Goal: Task Accomplishment & Management: Manage account settings

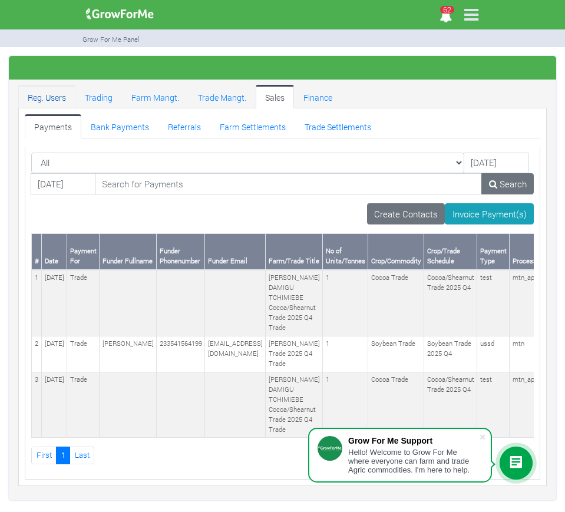
click at [47, 99] on link "Reg. Users" at bounding box center [46, 97] width 57 height 24
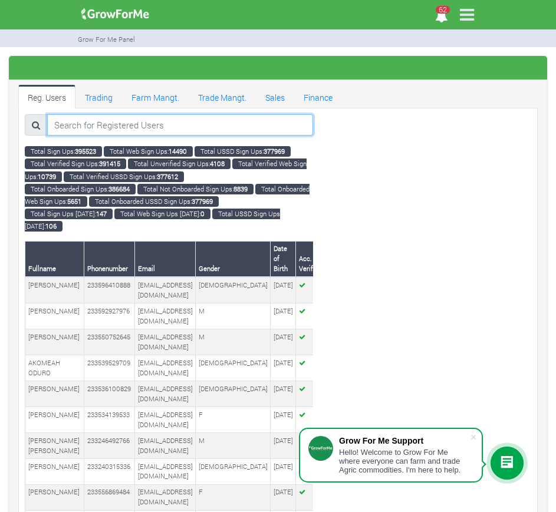
click at [88, 125] on input "search" at bounding box center [180, 124] width 266 height 21
paste input "233249220247"
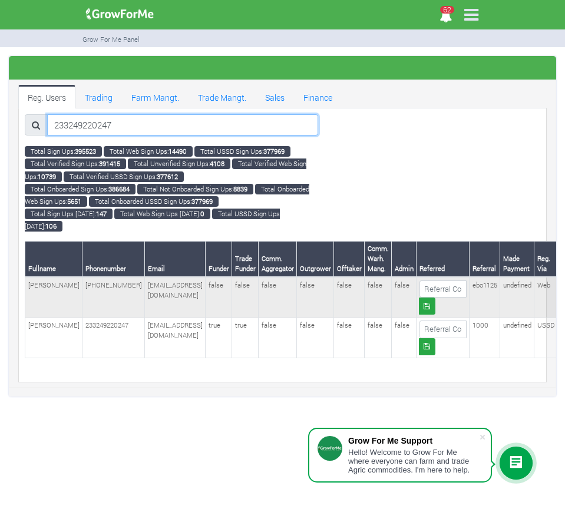
type input "233249220247"
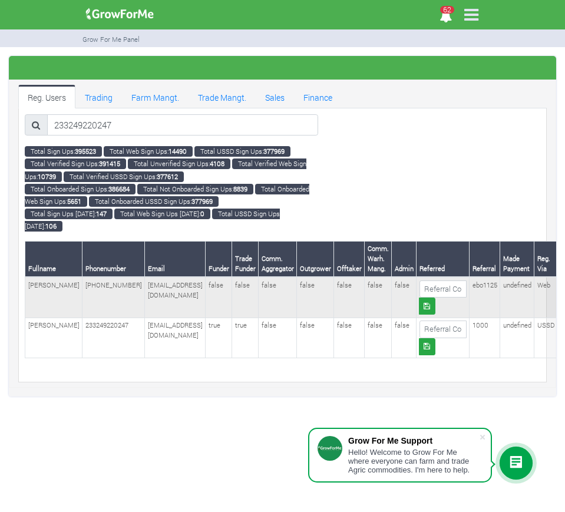
click at [42, 288] on td "EMMANUEL ARTHUR" at bounding box center [53, 297] width 57 height 41
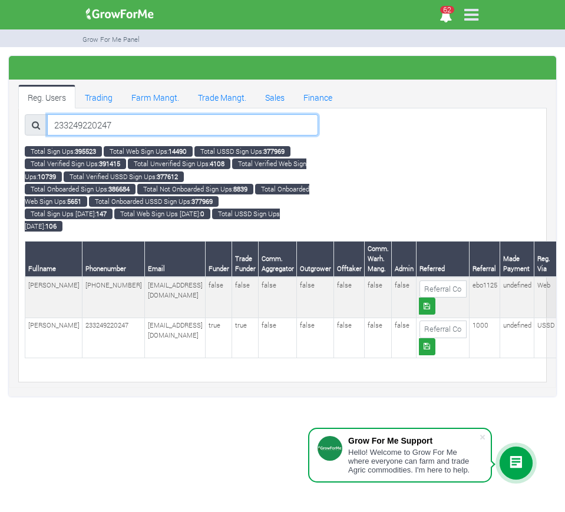
click at [134, 127] on input "233249220247" at bounding box center [182, 124] width 271 height 21
paste input "233241179662"
type input "233241179662"
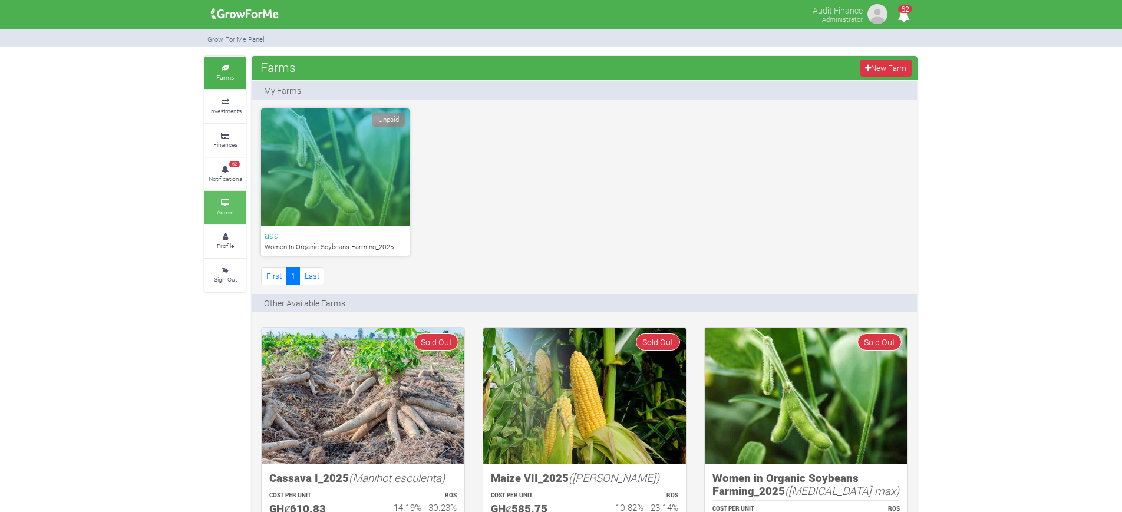
click at [220, 205] on icon at bounding box center [224, 203] width 35 height 6
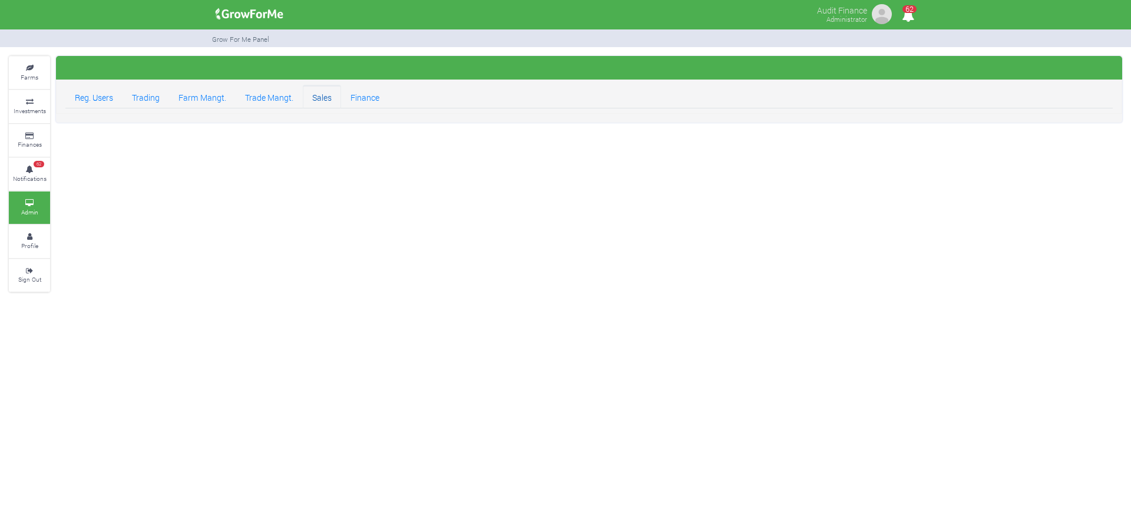
click at [323, 94] on link "Sales" at bounding box center [322, 97] width 38 height 24
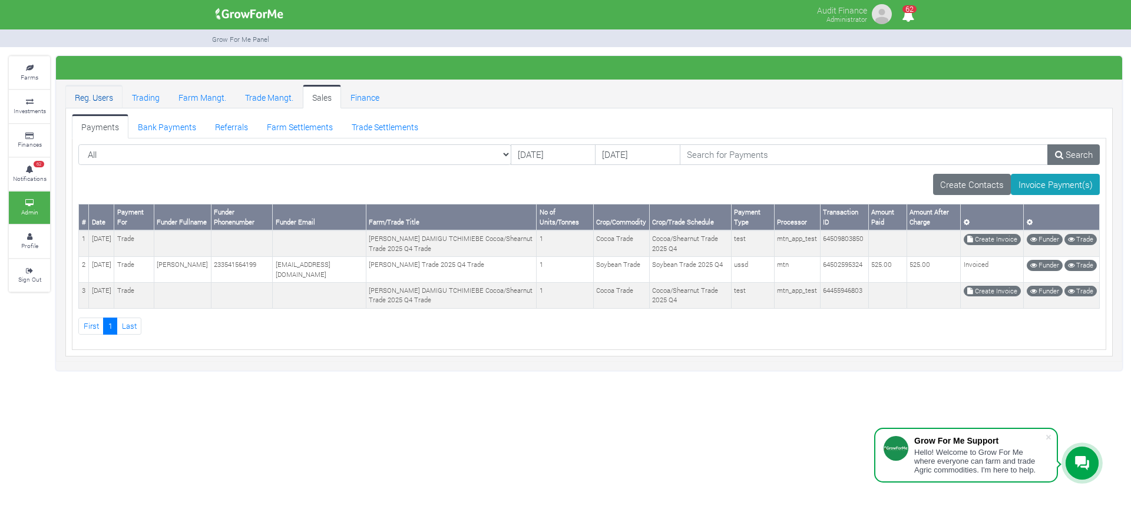
click at [104, 98] on link "Reg. Users" at bounding box center [93, 97] width 57 height 24
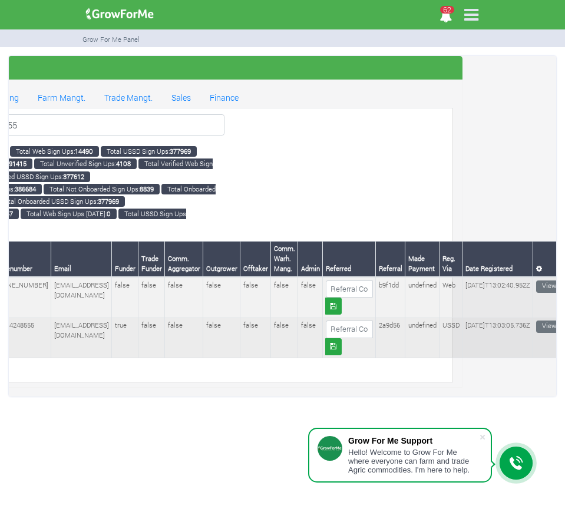
scroll to position [0, 100]
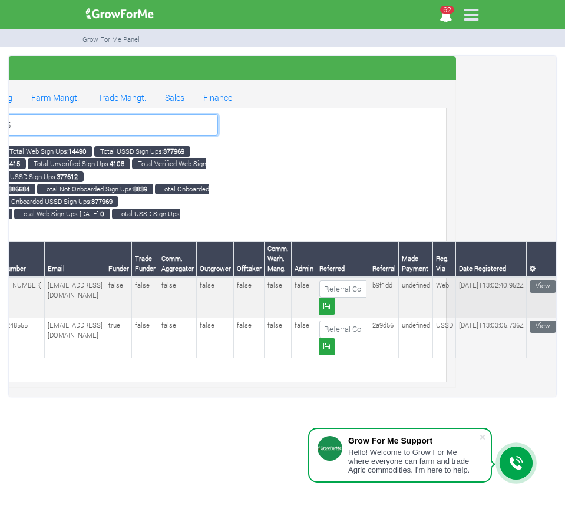
click at [76, 123] on input "233544248555" at bounding box center [82, 124] width 271 height 21
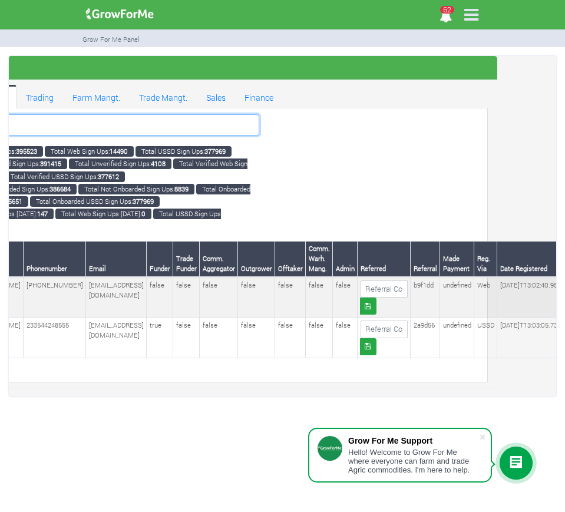
type input "2"
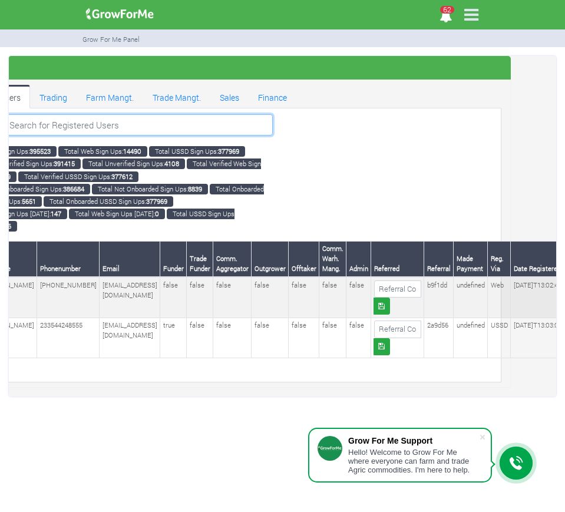
paste input "233550079948"
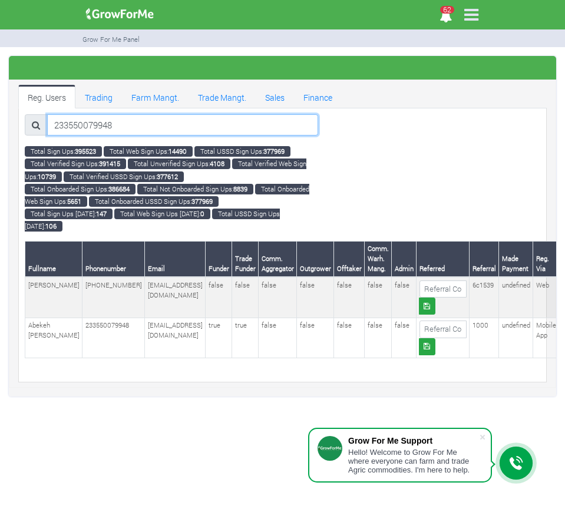
type input "233550079948"
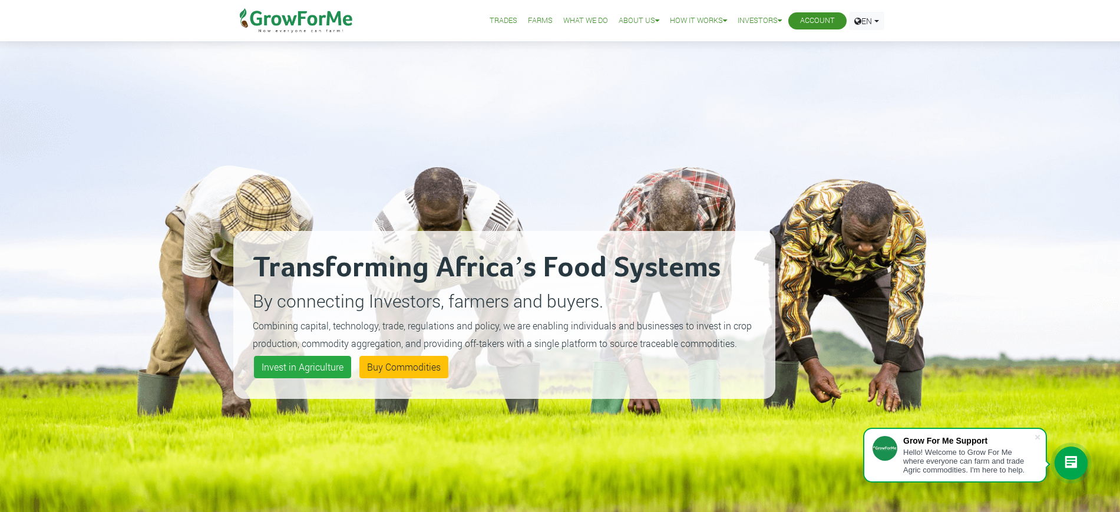
click at [820, 16] on link "Account" at bounding box center [817, 21] width 35 height 12
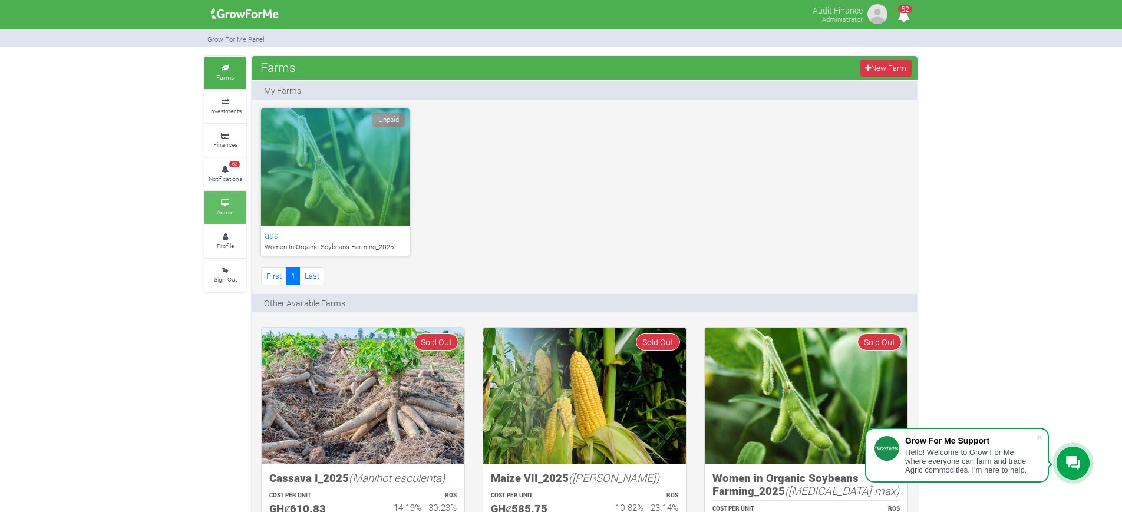
click at [230, 209] on small "Admin" at bounding box center [225, 212] width 17 height 8
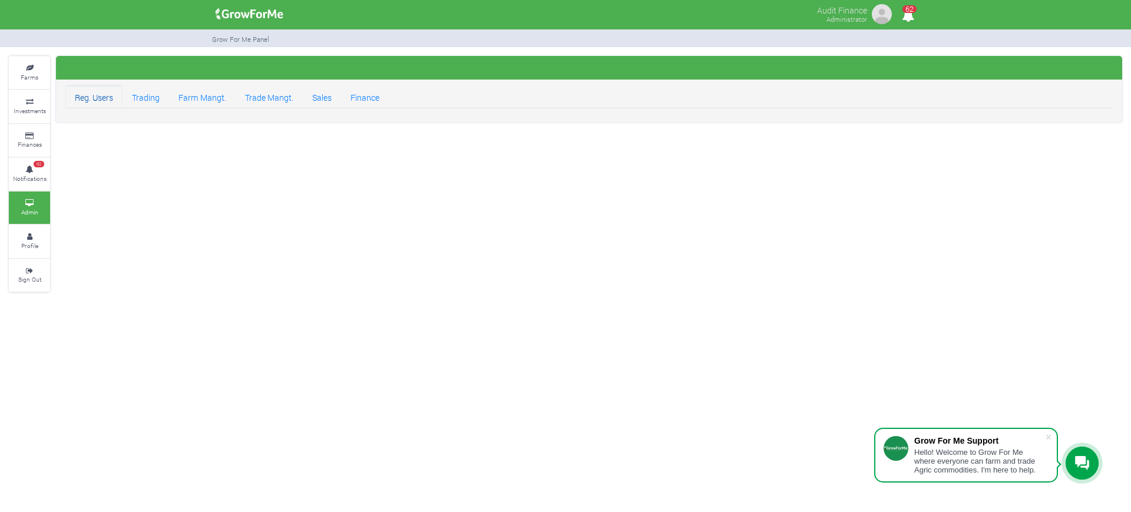
click at [94, 101] on link "Reg. Users" at bounding box center [93, 97] width 57 height 24
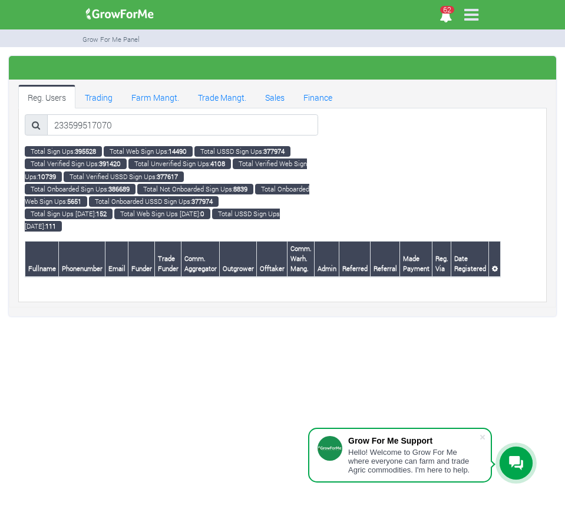
type input "233599517070"
click at [36, 127] on icon at bounding box center [36, 125] width 8 height 9
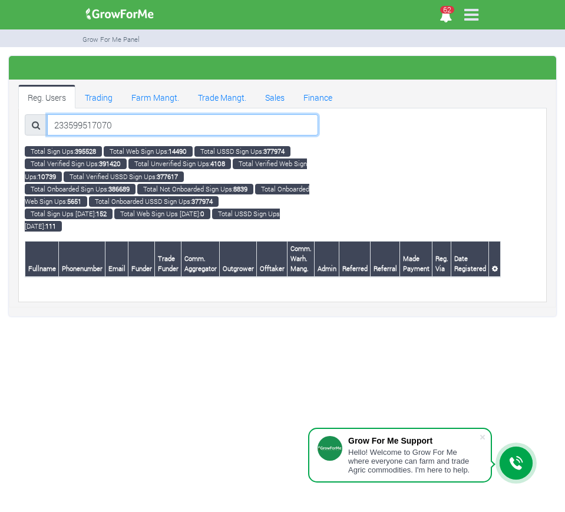
click at [163, 126] on input "233599517070" at bounding box center [182, 124] width 271 height 21
click at [154, 126] on input "233599517070" at bounding box center [182, 124] width 271 height 21
paste input "233599517070"
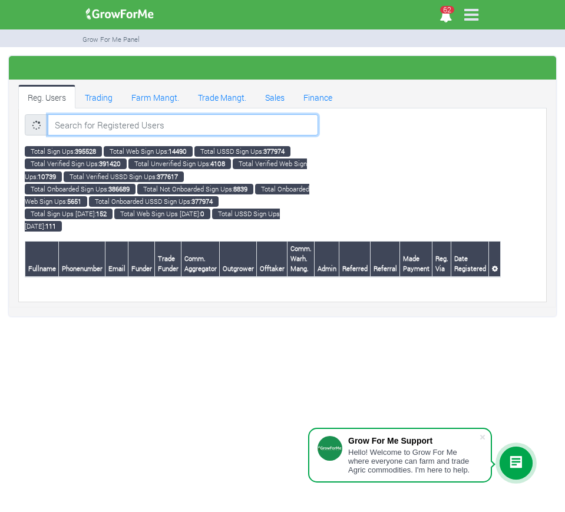
type input "233599517070"
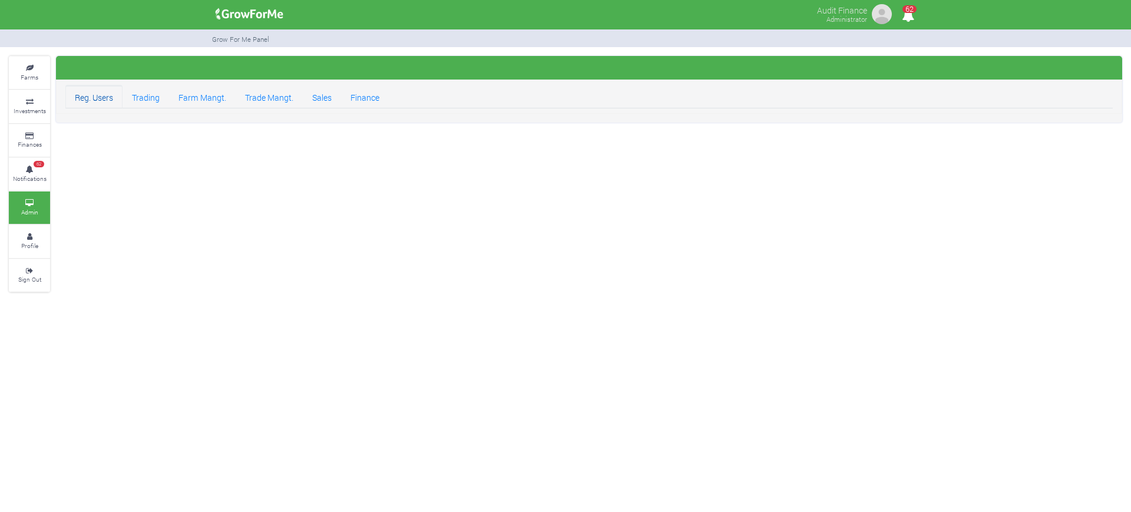
click at [93, 101] on link "Reg. Users" at bounding box center [93, 97] width 57 height 24
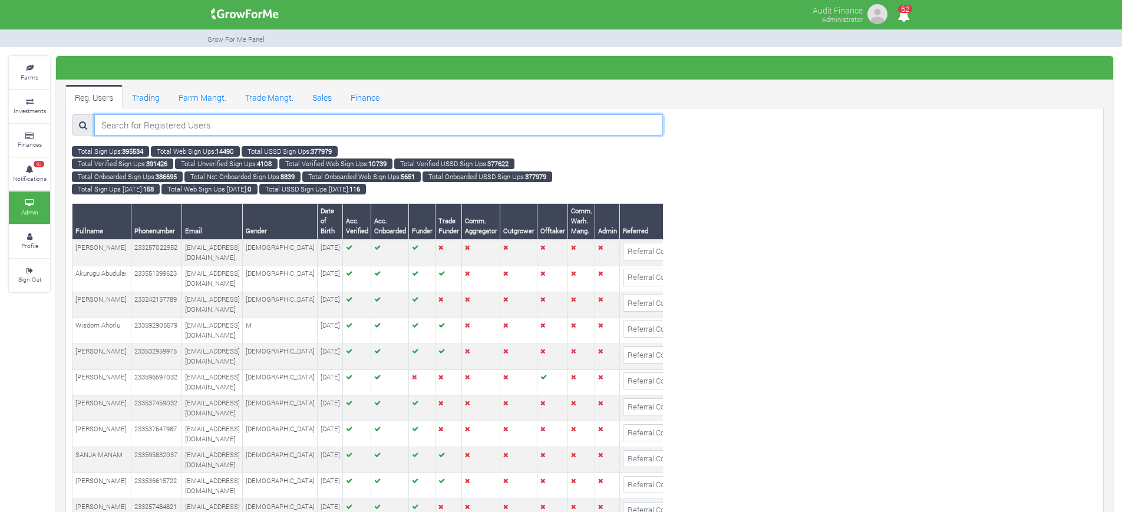
click at [133, 123] on input "search" at bounding box center [378, 124] width 569 height 21
paste input "233599517070"
type input "233599517070"
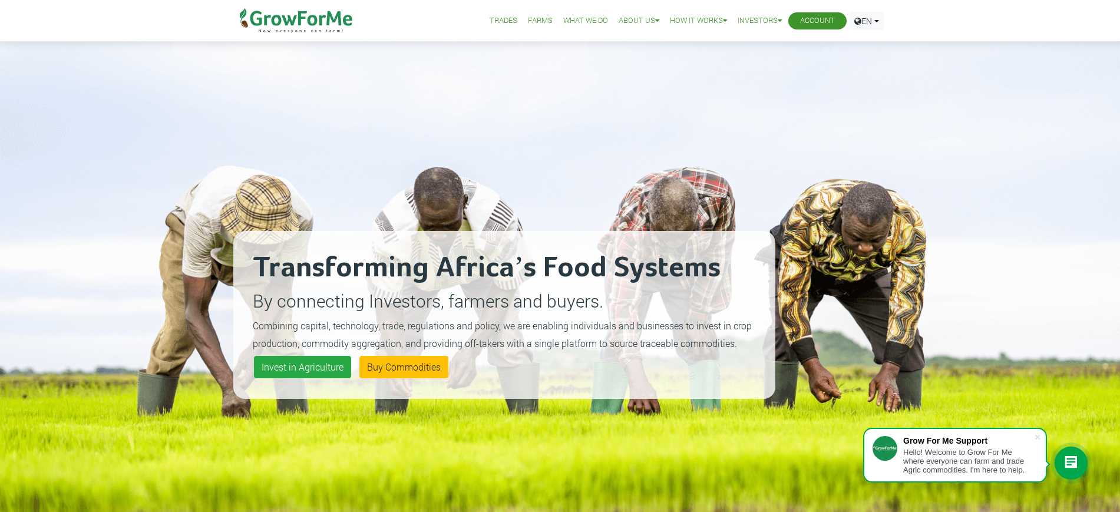
click at [808, 18] on link "Account" at bounding box center [817, 21] width 35 height 12
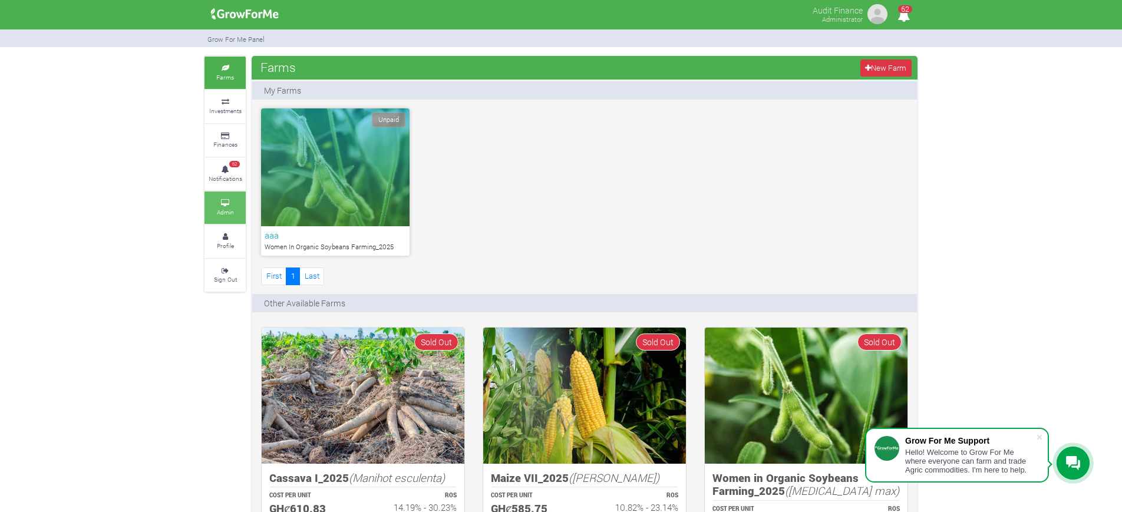
click at [229, 211] on small "Admin" at bounding box center [225, 212] width 17 height 8
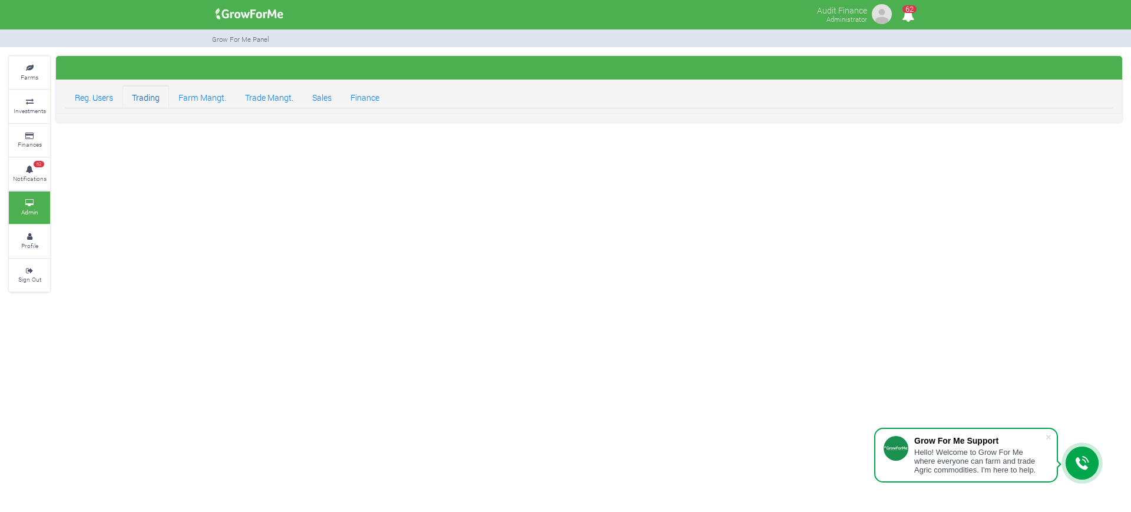
click at [157, 98] on link "Trading" at bounding box center [146, 97] width 47 height 24
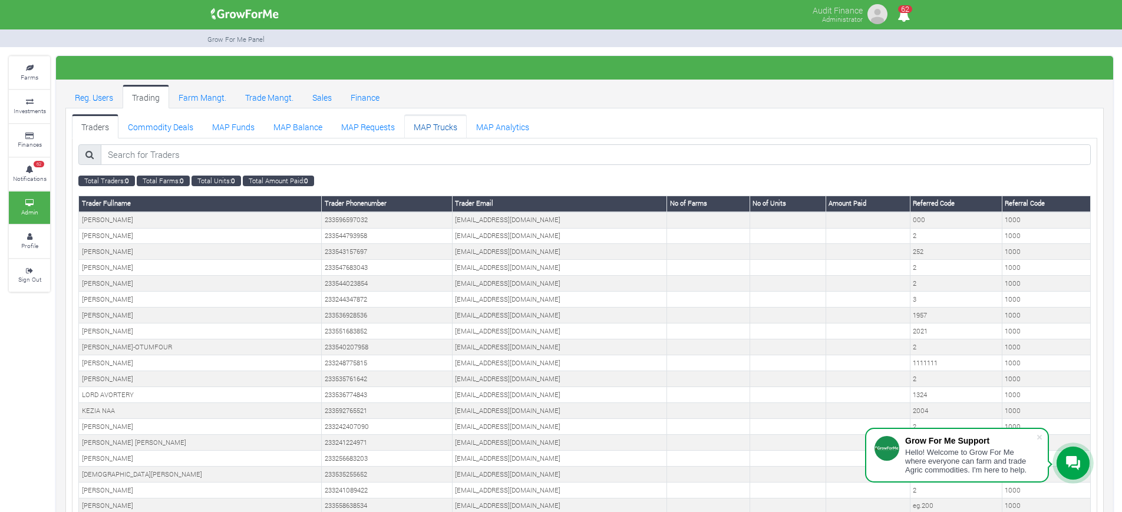
click at [443, 126] on link "MAP Trucks" at bounding box center [435, 126] width 62 height 24
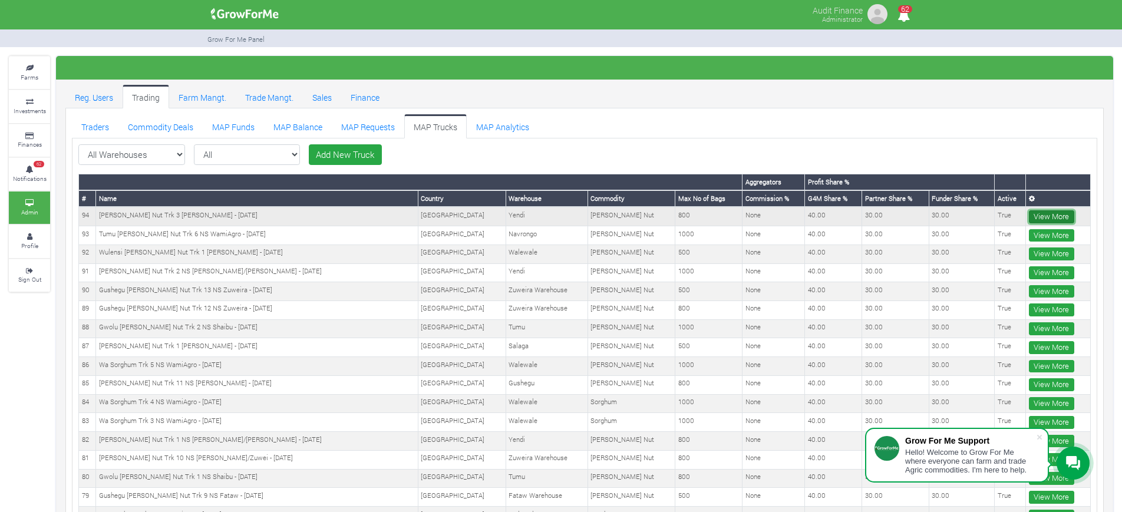
click at [1043, 216] on link "View More" at bounding box center [1051, 216] width 45 height 13
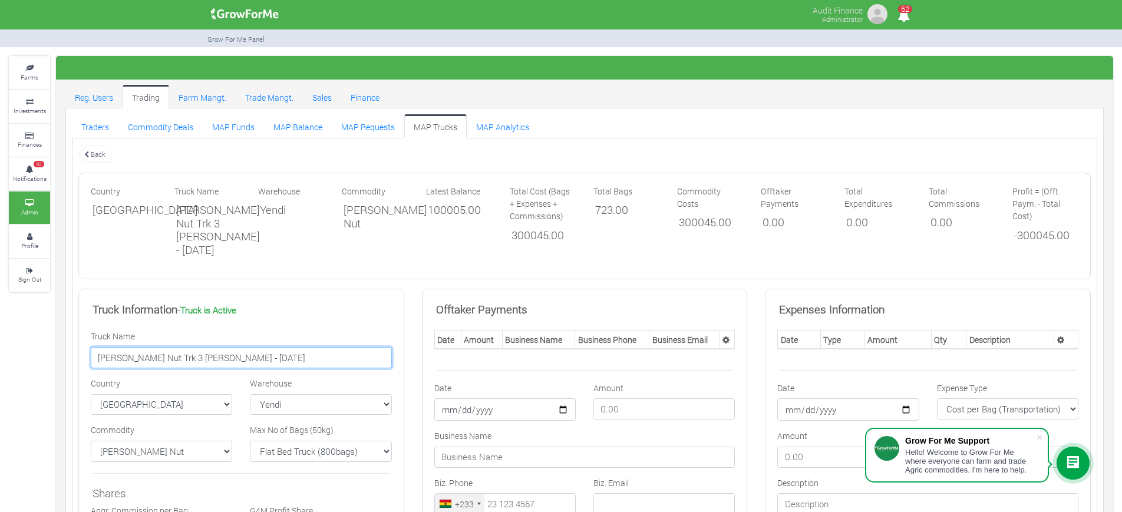
click at [186, 358] on input "Yendi Shea Nut Trk 3 NS Karim - 05/09/2025" at bounding box center [241, 357] width 301 height 21
click at [373, 126] on link "MAP Requests" at bounding box center [368, 126] width 72 height 24
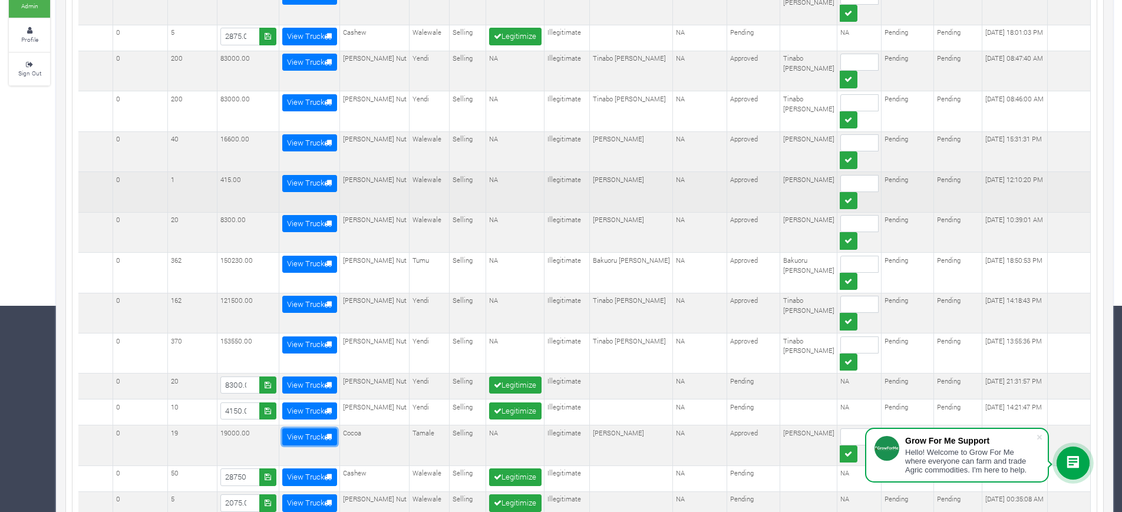
scroll to position [214, 0]
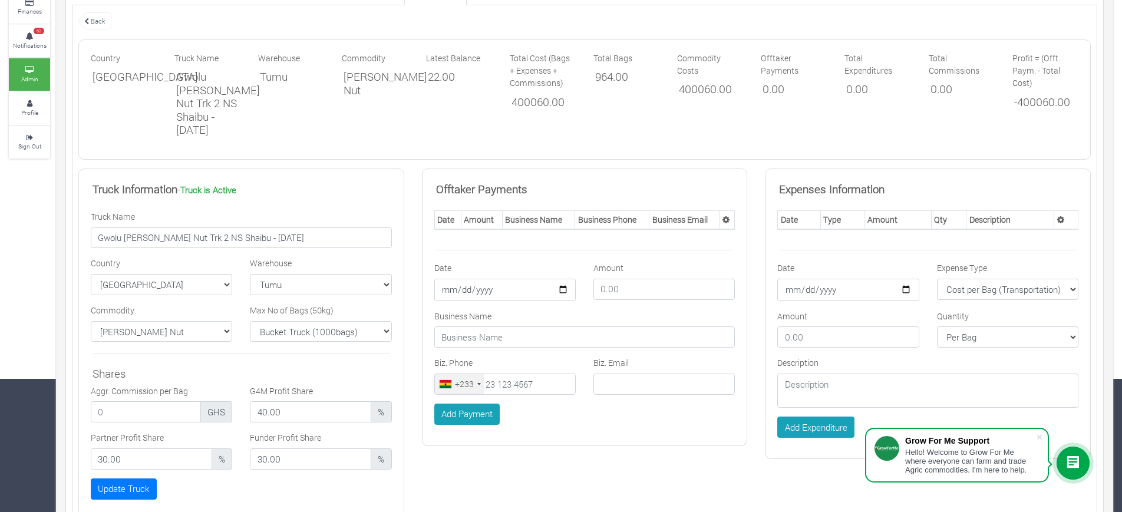
scroll to position [121, 0]
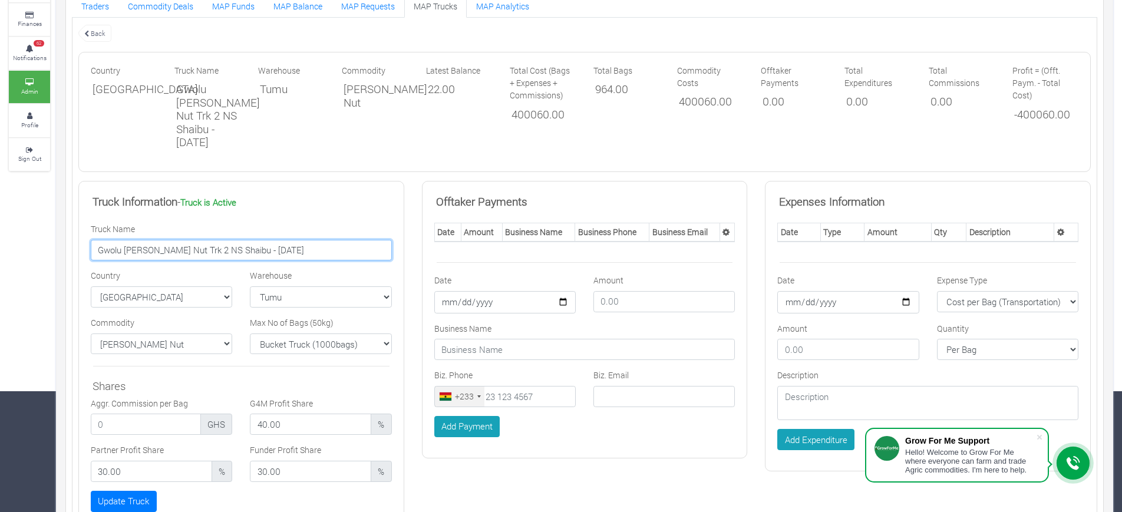
click at [213, 240] on input "Gwolu Shea Nut Trk 2 NS Shaibu - 13/08/2025" at bounding box center [241, 250] width 301 height 21
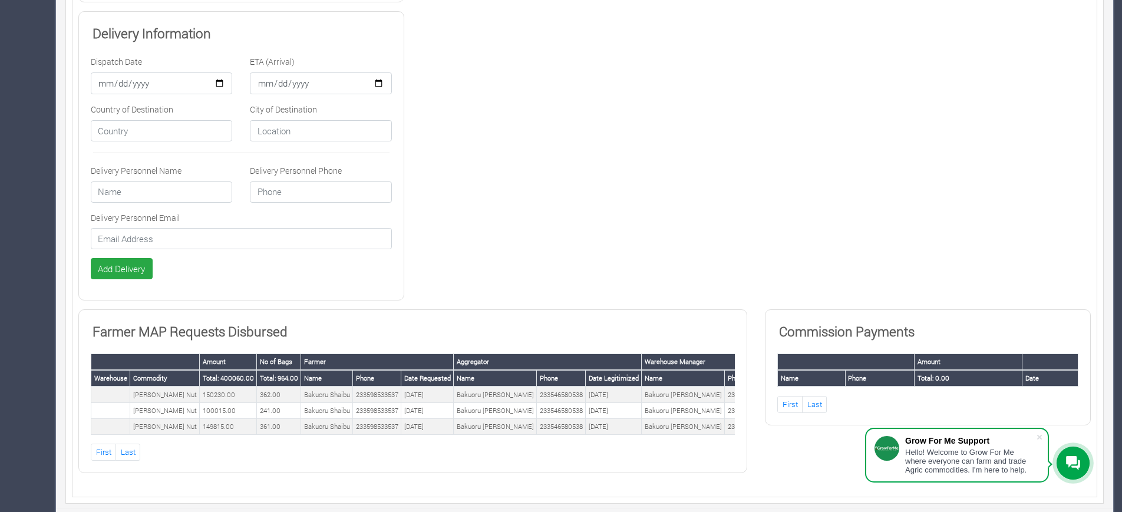
scroll to position [0, 0]
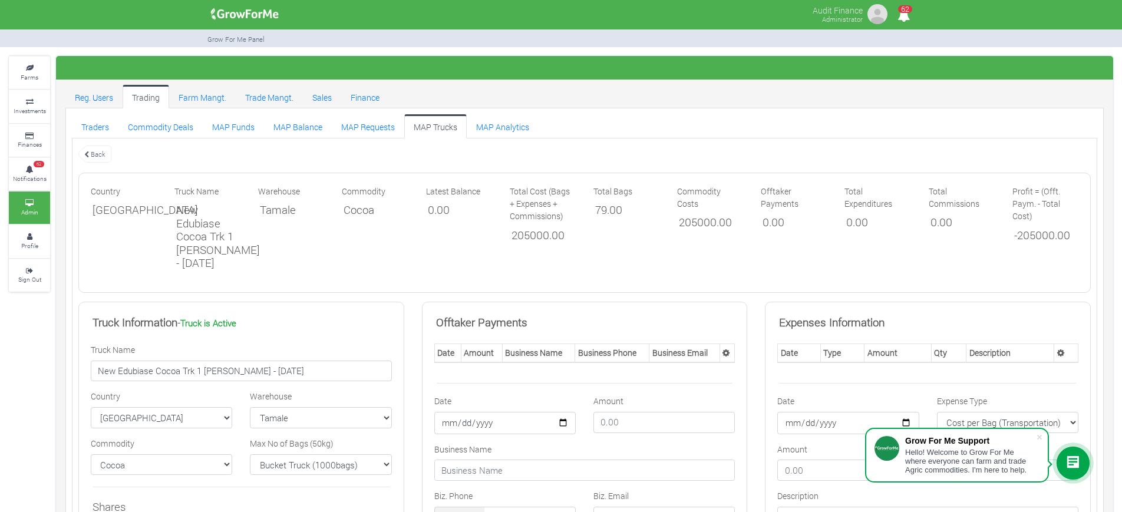
drag, startPoint x: 612, startPoint y: 232, endPoint x: 694, endPoint y: -77, distance: 319.0
click at [694, 0] on html "Grow For Me Support Hello! Welcome to Grow For Me where everyone can farm and t…" at bounding box center [561, 256] width 1122 height 512
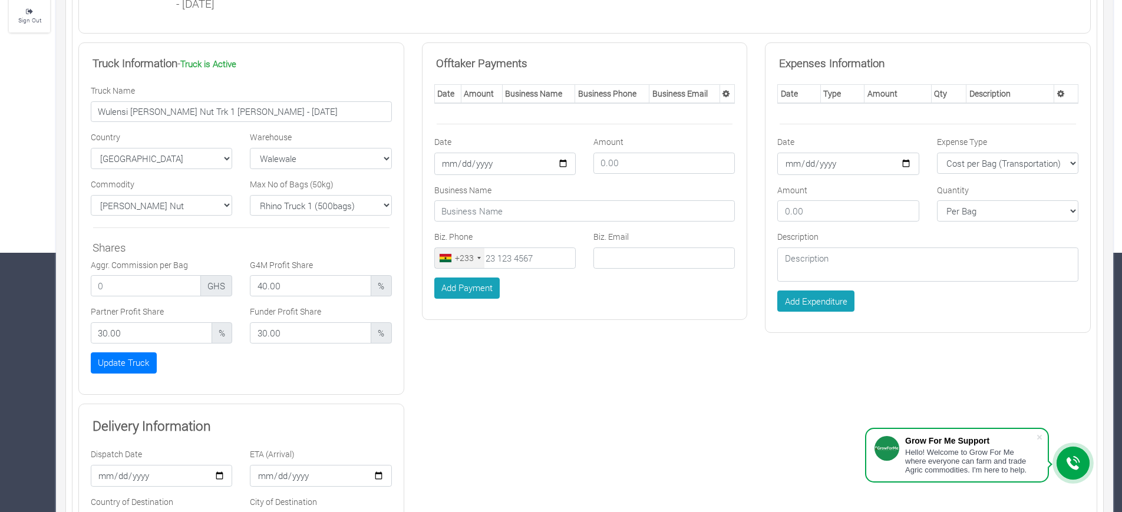
scroll to position [258, 0]
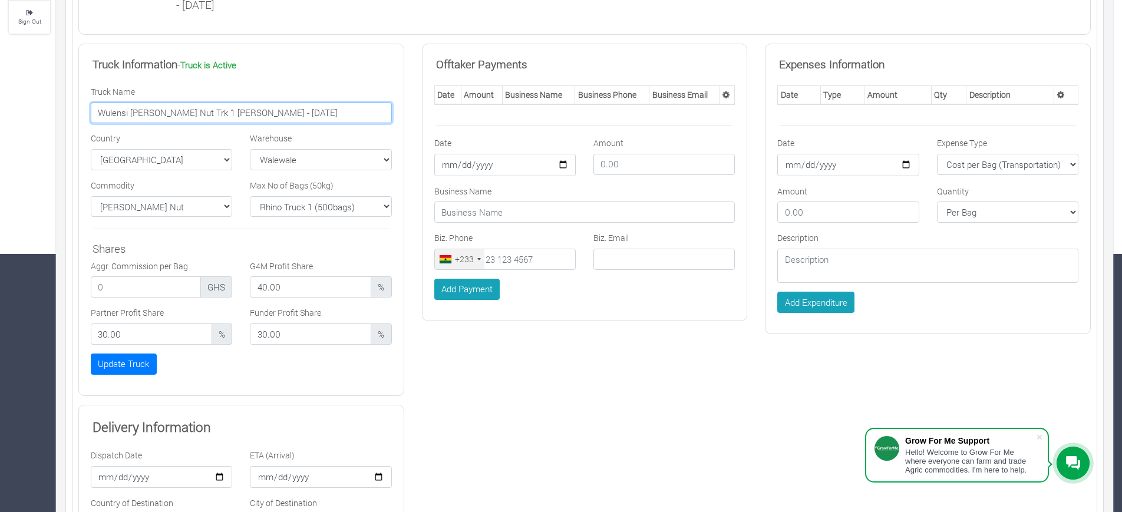
click at [164, 114] on input "Wulensi [PERSON_NAME] Nut Trk 1 [PERSON_NAME] - [DATE]" at bounding box center [241, 113] width 301 height 21
